Goal: Task Accomplishment & Management: Manage account settings

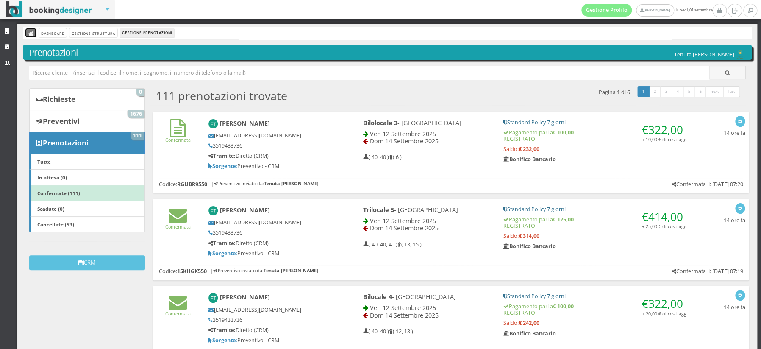
click at [33, 32] on icon at bounding box center [31, 34] width 6 height 6
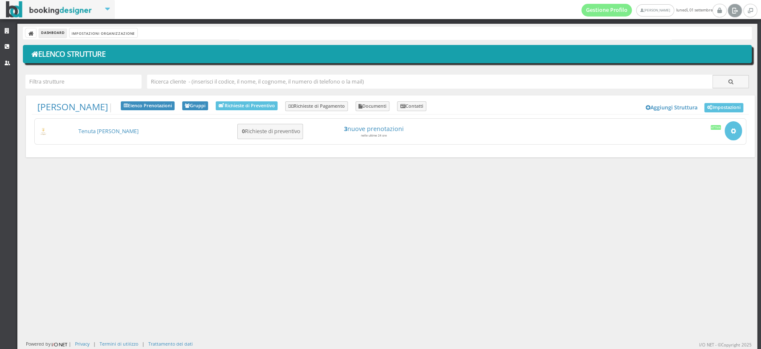
click at [734, 14] on icon at bounding box center [734, 10] width 6 height 8
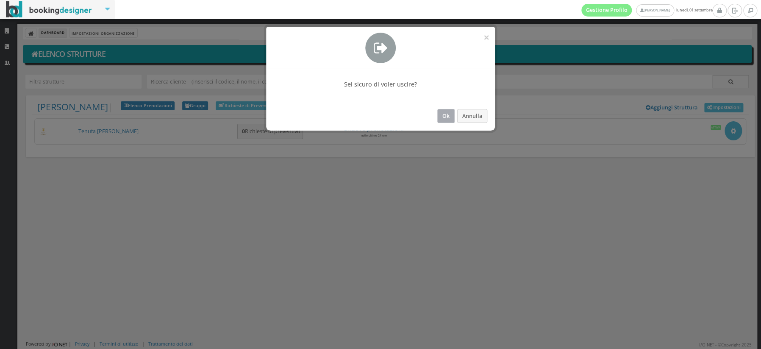
click at [443, 116] on button "Ok" at bounding box center [445, 116] width 17 height 14
